Goal: Information Seeking & Learning: Learn about a topic

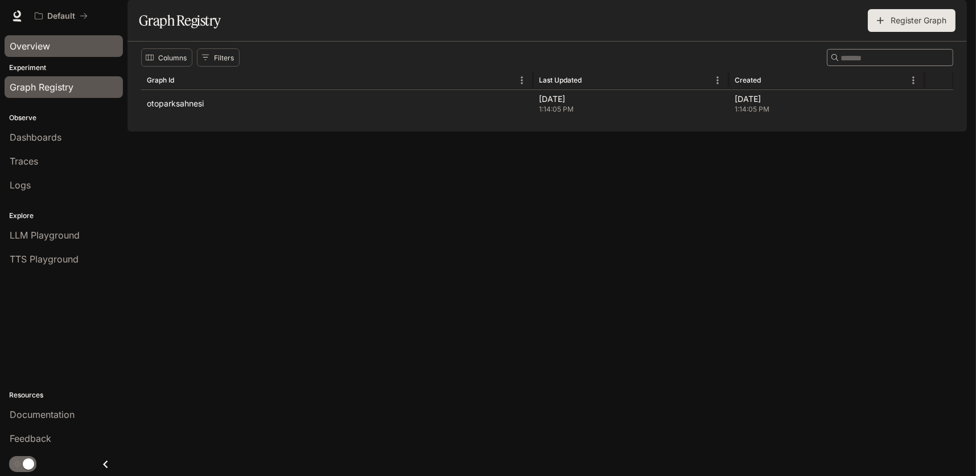
click at [33, 46] on span "Overview" at bounding box center [30, 46] width 40 height 14
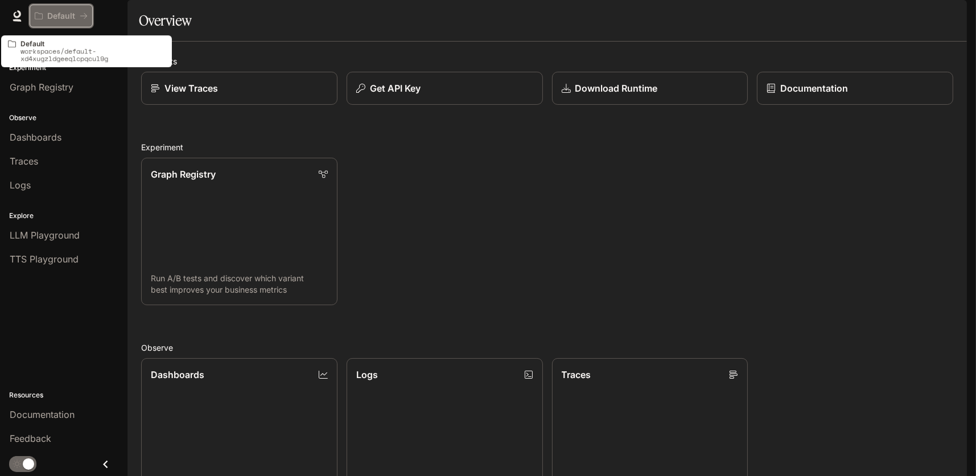
click at [56, 17] on p "Default" at bounding box center [61, 16] width 28 height 10
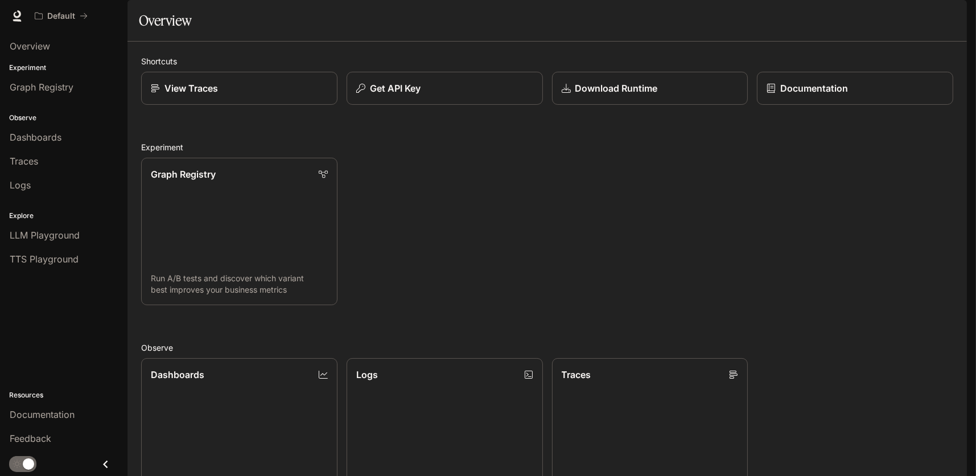
drag, startPoint x: 446, startPoint y: 199, endPoint x: 428, endPoint y: 184, distance: 23.8
click at [447, 203] on div "Graph Registry Run A/B tests and discover which variant best improves your busi…" at bounding box center [543, 227] width 822 height 157
click at [847, 273] on div "Graph Registry Run A/B tests and discover which variant best improves your busi…" at bounding box center [543, 227] width 822 height 157
click at [35, 437] on span "Feedback" at bounding box center [31, 439] width 42 height 14
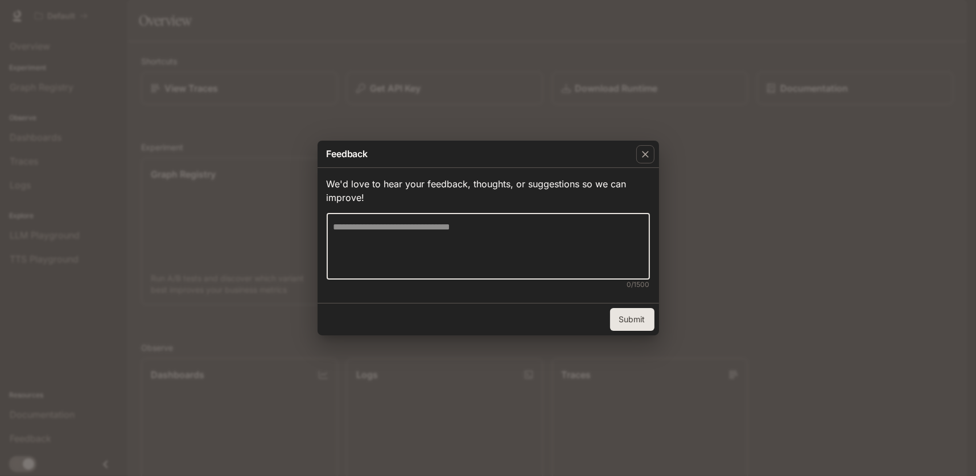
click at [444, 235] on textarea at bounding box center [489, 246] width 310 height 52
click at [366, 228] on textarea at bounding box center [489, 246] width 310 height 52
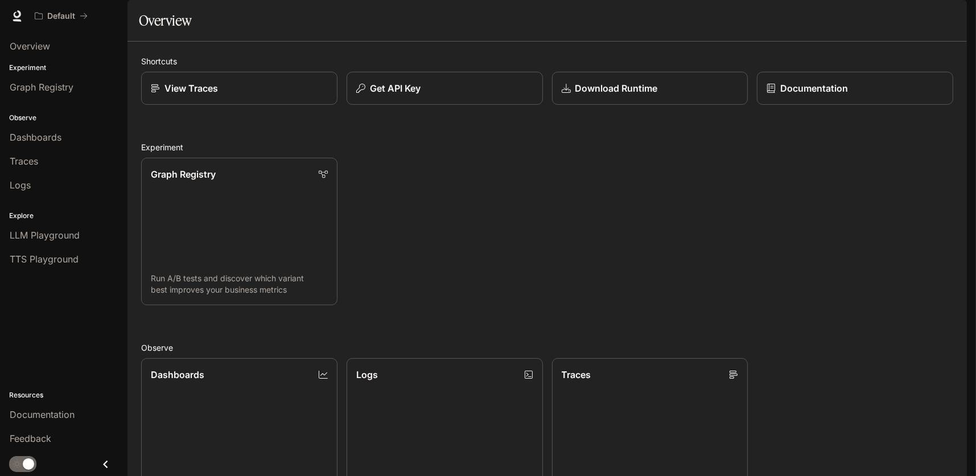
click at [949, 17] on img "button" at bounding box center [951, 16] width 16 height 16
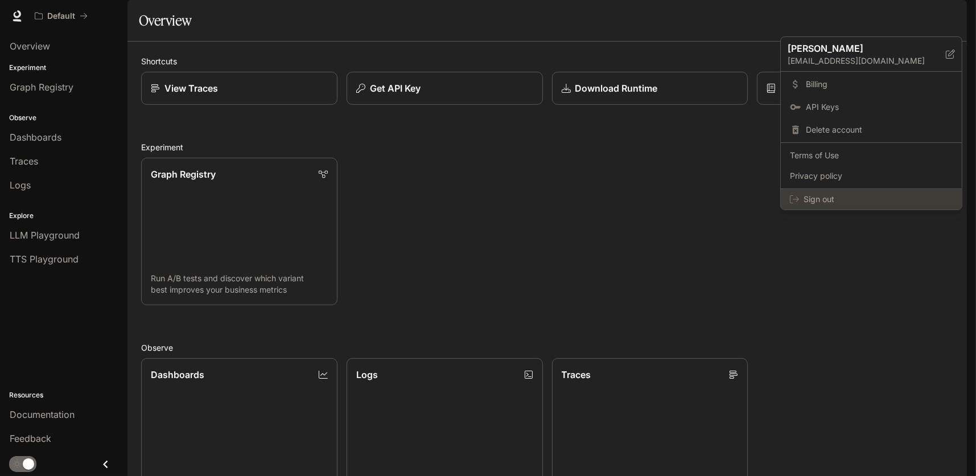
click at [821, 197] on span "Sign out" at bounding box center [878, 199] width 149 height 11
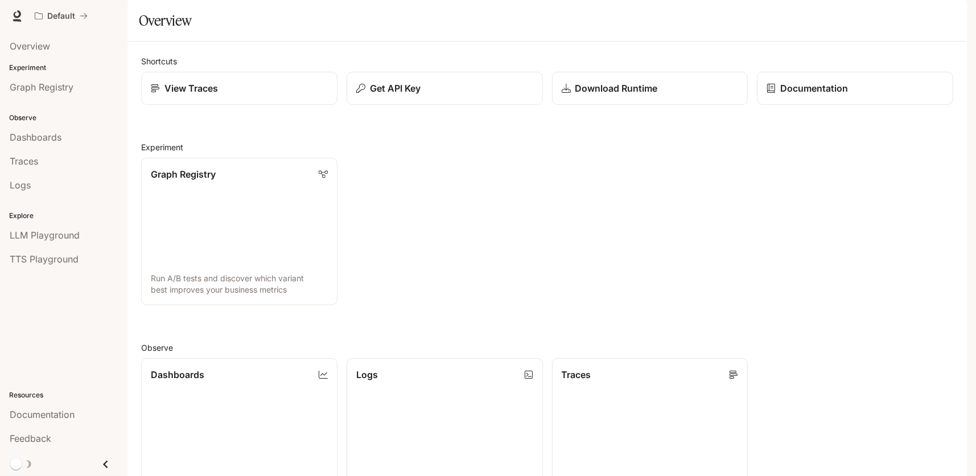
scroll to position [280, 0]
